Goal: Information Seeking & Learning: Learn about a topic

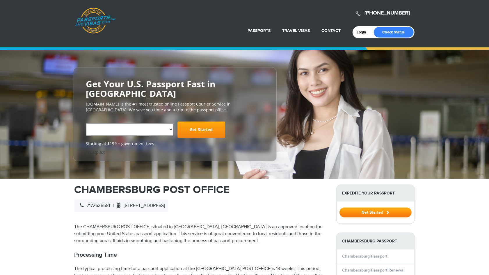
select select "**********"
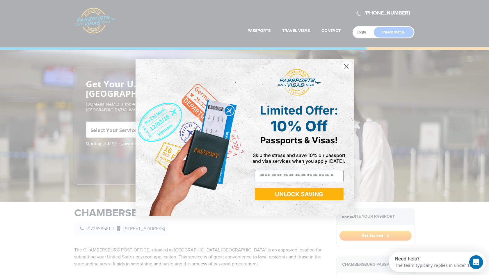
click at [346, 65] on circle "Close dialog" at bounding box center [346, 67] width 10 height 10
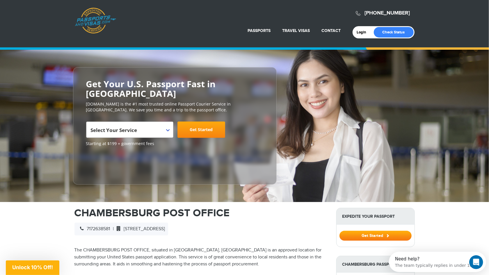
click at [169, 130] on b at bounding box center [167, 130] width 3 height 2
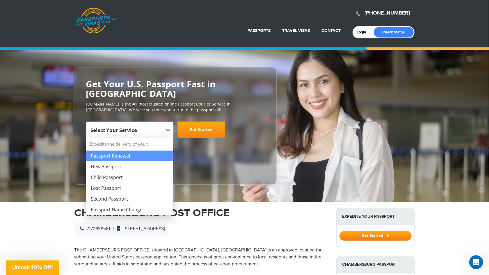
select select "**********"
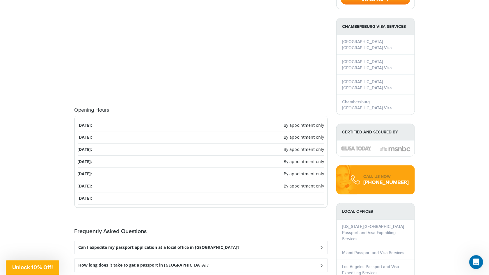
scroll to position [636, 0]
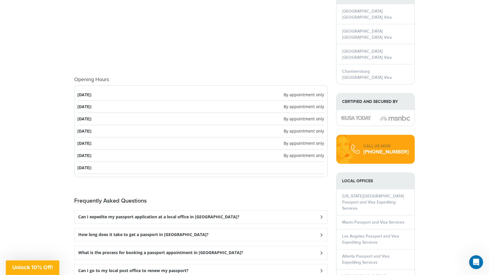
click at [322, 217] on icon at bounding box center [322, 217] width 6 height 4
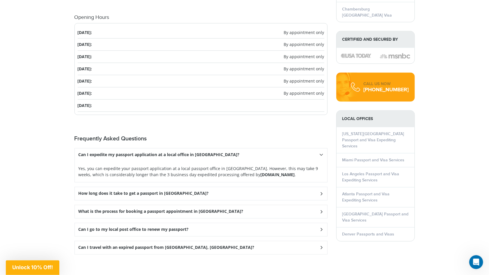
scroll to position [726, 0]
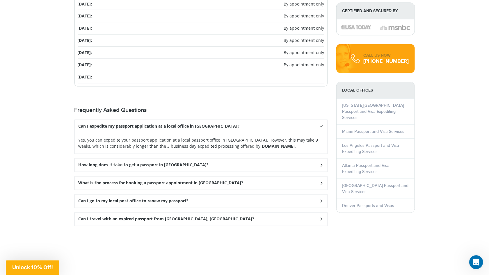
click at [325, 164] on div "How long does it take to get a passport in [GEOGRAPHIC_DATA]?" at bounding box center [201, 165] width 253 height 13
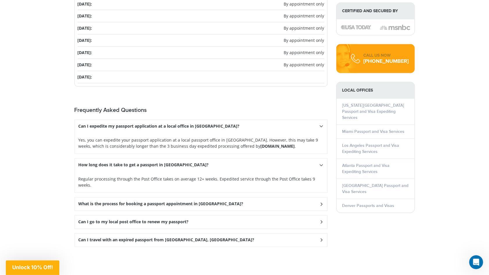
click at [320, 165] on icon at bounding box center [322, 166] width 4 height 6
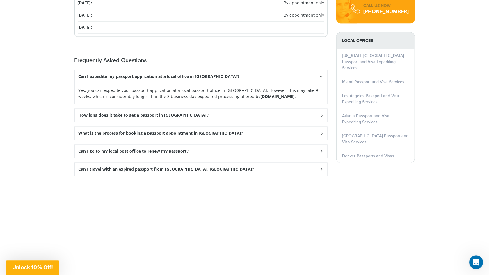
scroll to position [787, 0]
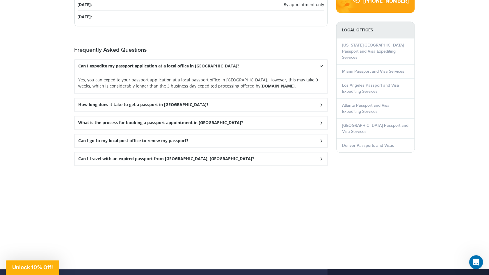
click at [322, 121] on icon at bounding box center [322, 123] width 6 height 4
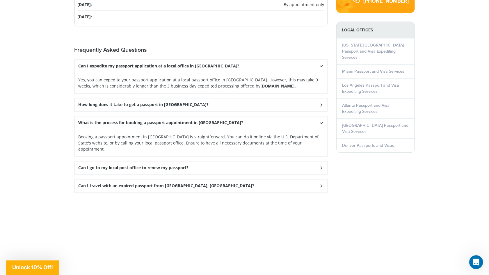
click at [319, 166] on icon at bounding box center [322, 168] width 6 height 4
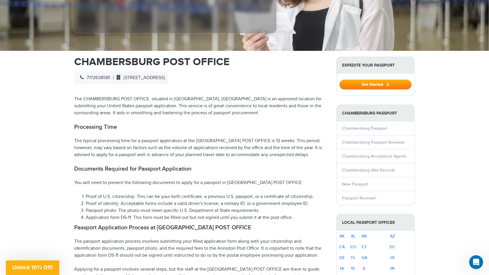
scroll to position [0, 0]
